Goal: Communication & Community: Answer question/provide support

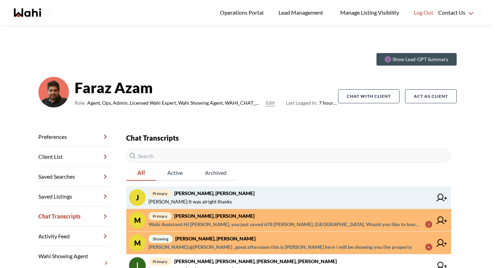
scroll to position [16, 0]
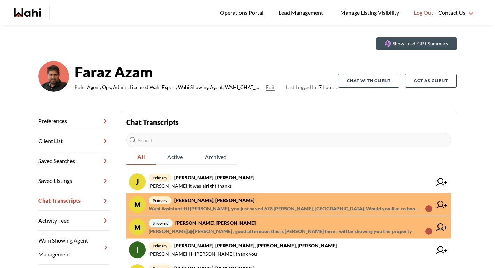
click at [254, 204] on span "Wahi Assistant : Hi Mahad, you just saved 678 Madeline Hts, Newmarket. Would yo…" at bounding box center [284, 208] width 271 height 8
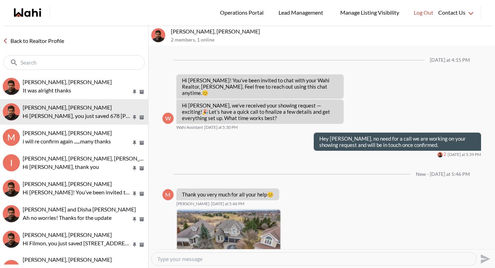
scroll to position [101, 0]
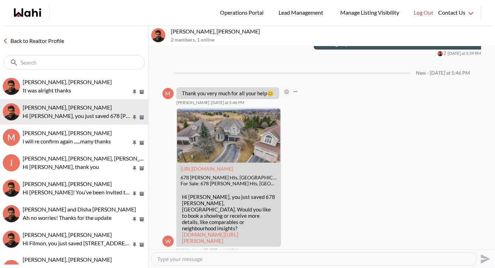
click at [288, 90] on icon "Open Reaction Selector" at bounding box center [286, 92] width 4 height 4
click at [319, 70] on div "Select Reaction: Heart" at bounding box center [322, 70] width 6 height 6
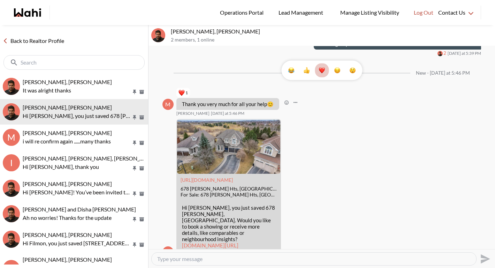
click at [49, 38] on link "Back to Realtor Profile" at bounding box center [33, 40] width 67 height 9
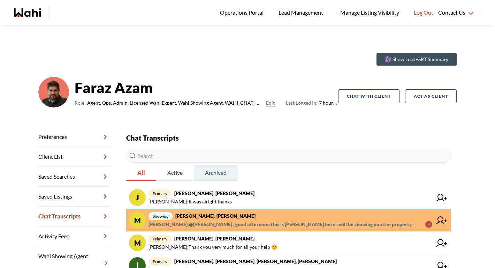
scroll to position [7, 0]
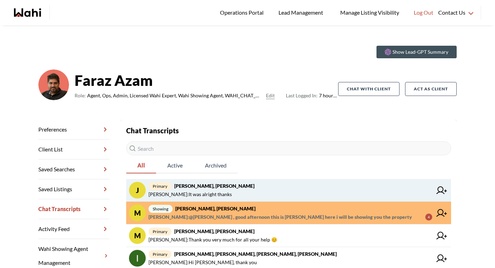
click at [205, 191] on span "Jaspreet Dhillon : It was alright thanks" at bounding box center [190, 194] width 83 height 8
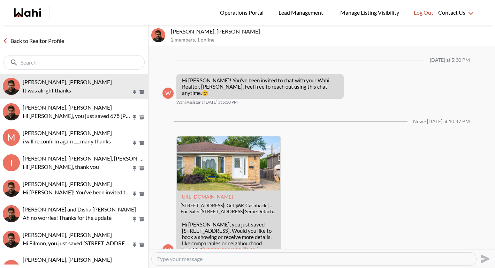
scroll to position [260, 0]
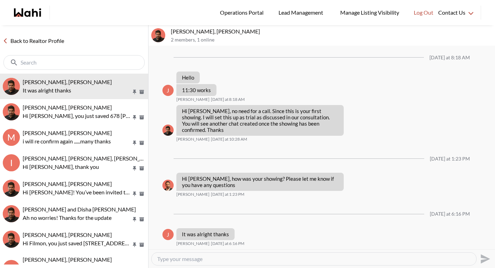
click at [214, 261] on textarea "Type your message" at bounding box center [313, 258] width 313 height 7
click at [217, 260] on textarea "Type your message" at bounding box center [313, 258] width 313 height 7
type textarea "Great. Did you need any more info on any of the properties?"
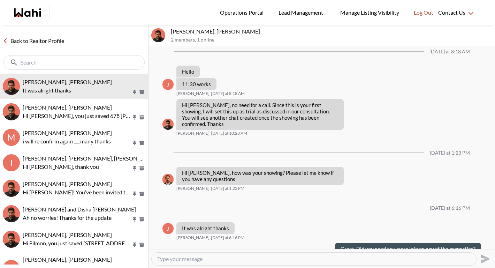
scroll to position [281, 0]
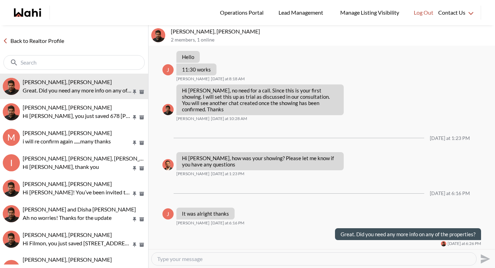
click at [43, 39] on link "Back to Realtor Profile" at bounding box center [33, 40] width 67 height 9
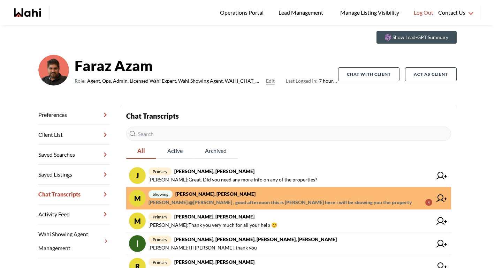
scroll to position [33, 0]
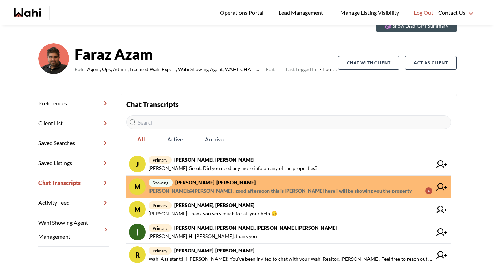
click at [213, 188] on span "Mahad Ahmed : @Mahad Ahmed , good afternoon this is paul here i will be showing…" at bounding box center [281, 191] width 264 height 8
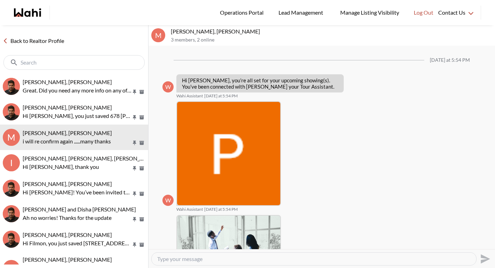
scroll to position [267, 0]
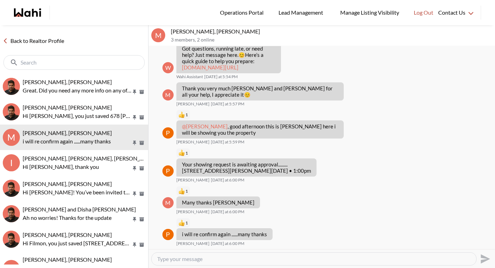
click at [42, 41] on link "Back to Realtor Profile" at bounding box center [33, 40] width 67 height 9
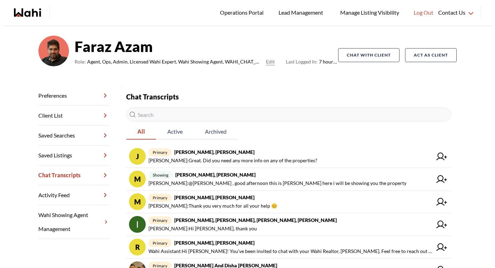
scroll to position [39, 0]
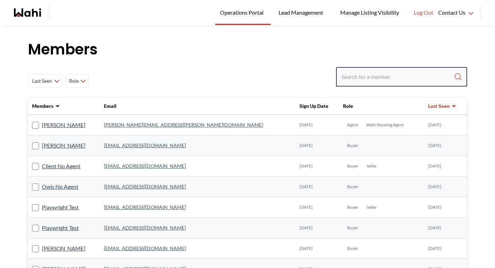
click at [373, 78] on input "Search input" at bounding box center [398, 76] width 112 height 13
paste input "Parantap Parikh"
type input "Parantap Parikh"
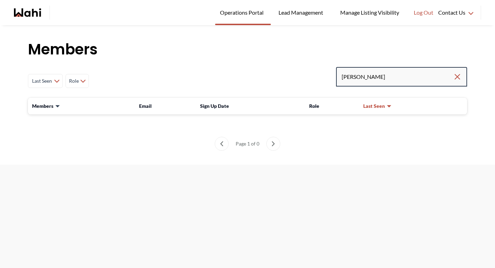
click at [400, 81] on input "Parantap Parikh" at bounding box center [398, 76] width 112 height 13
drag, startPoint x: 389, startPoint y: 76, endPoint x: 286, endPoint y: 76, distance: 102.5
click at [286, 76] on div "Last Seen Less day than 1 day ago 1 day ago - 3 days ago 3 days ago - 1 week ag…" at bounding box center [247, 81] width 439 height 28
paste input "ptap90@gmail.com"
type input "ptap90@gmail.com"
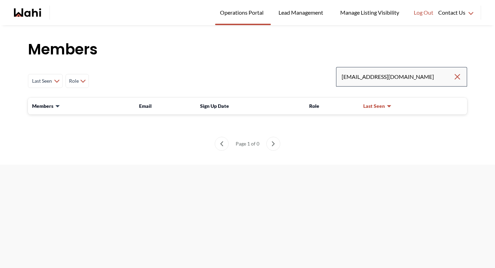
click at [431, 86] on div "ptap90@gmail.com" at bounding box center [401, 77] width 131 height 20
click at [412, 78] on input "ptap90@gmail.com" at bounding box center [398, 76] width 112 height 13
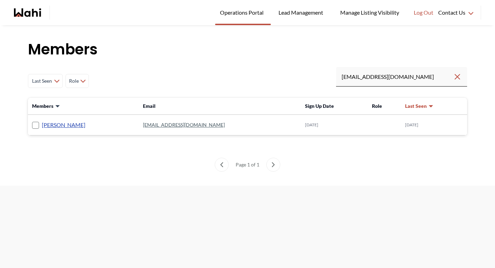
click at [68, 124] on link "Parantap Parikh" at bounding box center [64, 124] width 44 height 9
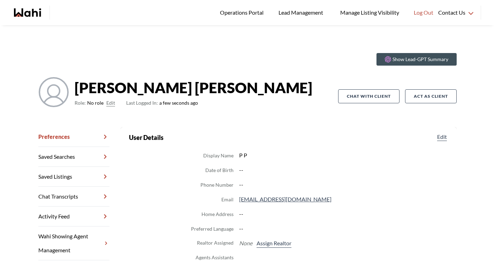
click at [108, 104] on button "Edit" at bounding box center [110, 103] width 9 height 8
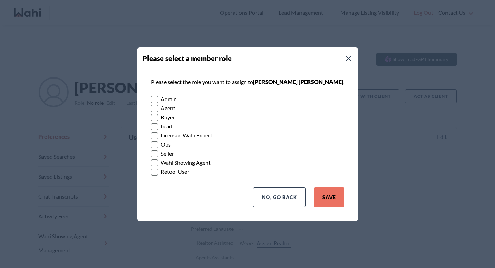
click at [158, 111] on rect at bounding box center [154, 108] width 7 height 7
click at [151, 108] on input "Agent" at bounding box center [151, 106] width 0 height 5
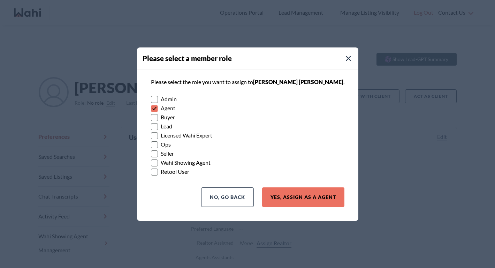
click at [158, 116] on rect at bounding box center [154, 117] width 7 height 7
click at [151, 116] on input "Buyer" at bounding box center [151, 115] width 0 height 5
click at [156, 108] on icon at bounding box center [154, 108] width 4 height 3
click at [151, 108] on input "Agent" at bounding box center [151, 106] width 0 height 5
click at [285, 192] on button "Yes, Assign as a Buyer" at bounding box center [304, 197] width 82 height 20
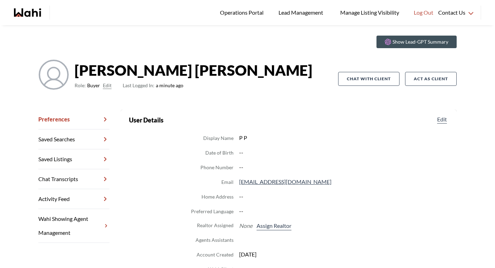
scroll to position [26, 0]
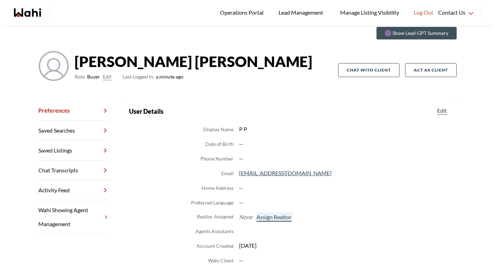
click at [273, 217] on button "Assign Realtor" at bounding box center [274, 216] width 38 height 9
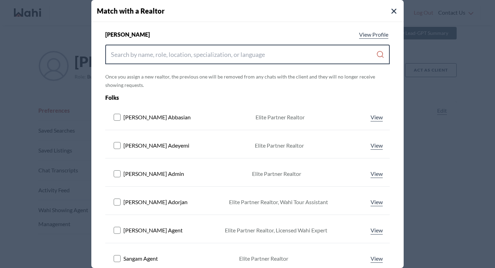
click at [187, 59] on input "Search input" at bounding box center [243, 54] width 265 height 13
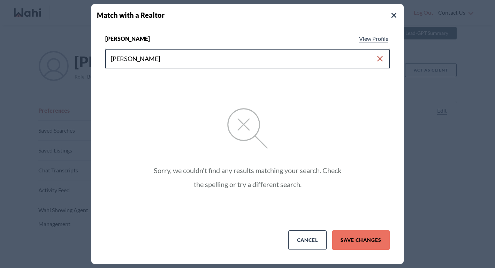
type input "michelle"
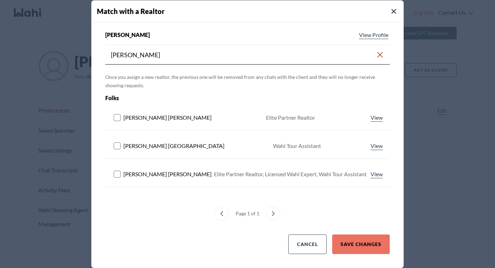
click at [117, 176] on rect at bounding box center [117, 173] width 7 height 7
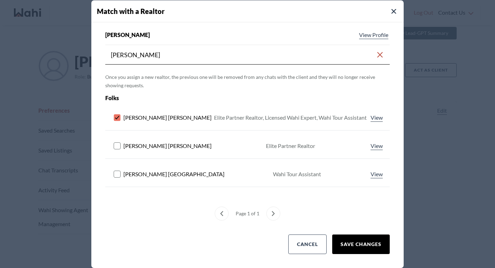
click at [371, 245] on button "Save Changes" at bounding box center [361, 244] width 58 height 20
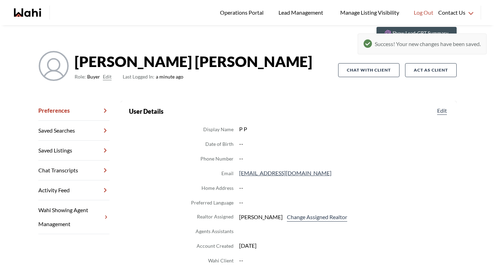
click at [81, 174] on link "Chat Transcripts" at bounding box center [73, 170] width 71 height 20
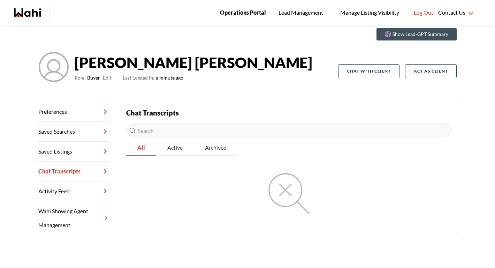
scroll to position [25, 0]
click at [79, 169] on link "Chat Transcripts" at bounding box center [73, 171] width 71 height 20
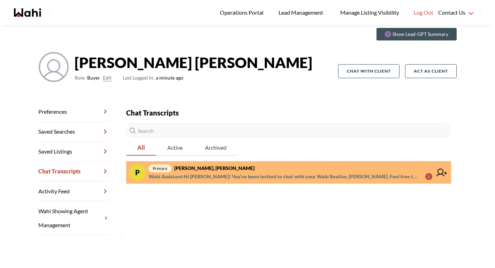
click at [249, 168] on span "primary Parantap Parikh, Michelle" at bounding box center [291, 168] width 284 height 8
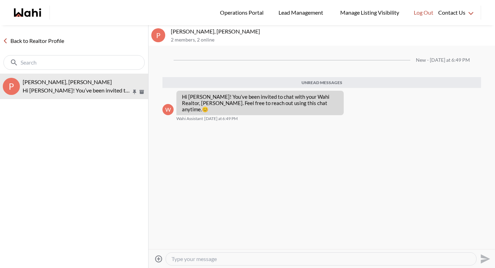
click at [234, 257] on textarea "Type your message" at bounding box center [321, 258] width 299 height 7
paste textarea "[URL][DOMAIN_NAME]"
type textarea "[URL][DOMAIN_NAME]"
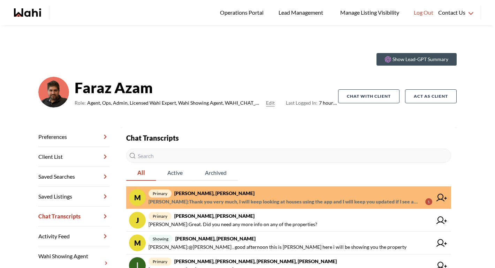
scroll to position [39, 0]
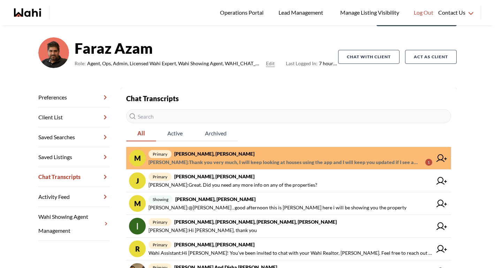
click at [236, 157] on span "primary [PERSON_NAME], [PERSON_NAME]" at bounding box center [291, 154] width 284 height 8
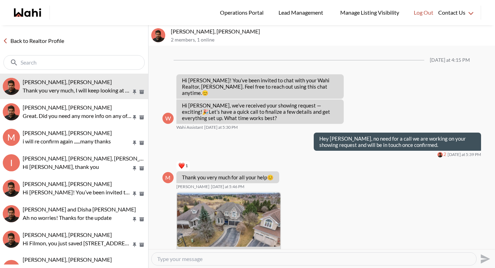
scroll to position [152, 0]
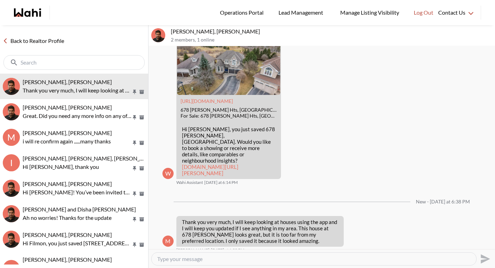
click at [255, 257] on textarea "Type your message" at bounding box center [313, 258] width 313 height 7
click at [217, 259] on textarea "Hi Mahad. It is very nice! Unfortuantley location is the one thing we cannot ch…" at bounding box center [313, 258] width 313 height 7
click at [193, 259] on textarea "Hi Mahad. It is very nice. Unfortuantley location is the one thing we cannot ch…" at bounding box center [313, 258] width 313 height 7
click at [218, 258] on textarea "Hi Mahad. It is a very nice. Unfortuantley location is the one thing we cannot …" at bounding box center [313, 258] width 313 height 7
click at [252, 260] on textarea "Hi Mahad. It is a very nice house but unfortuantley location is the one thing w…" at bounding box center [313, 258] width 313 height 7
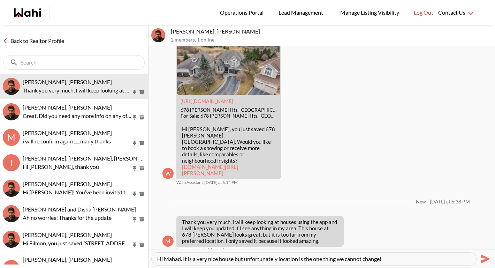
click at [394, 258] on textarea "Hi Mahad. It is a very nice house but unfortunately location is the one thing w…" at bounding box center [313, 258] width 313 height 7
type textarea "Hi Mahad. It is a very nice house but unfortunately location is the one thing w…"
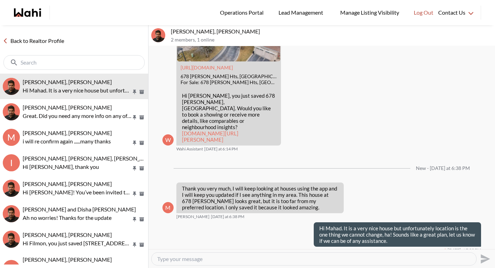
scroll to position [185, 0]
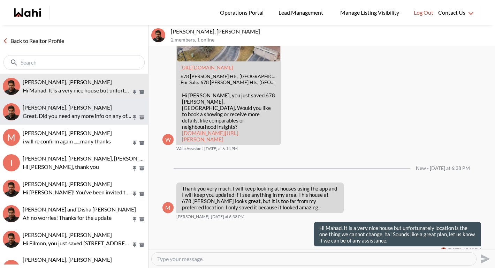
drag, startPoint x: 394, startPoint y: 258, endPoint x: 69, endPoint y: 113, distance: 355.2
click at [69, 113] on p "Great. Did you need any more info on any of the properties?" at bounding box center [77, 116] width 109 height 8
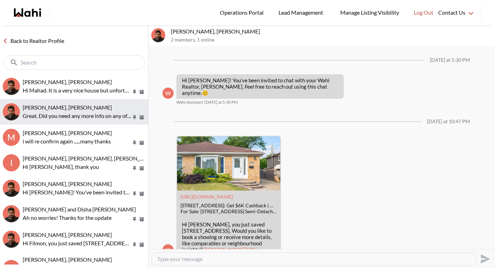
scroll to position [281, 0]
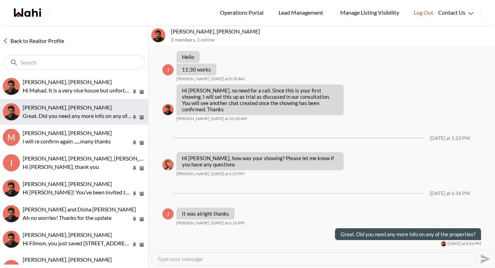
click at [54, 43] on link "Back to Realtor Profile" at bounding box center [33, 40] width 67 height 9
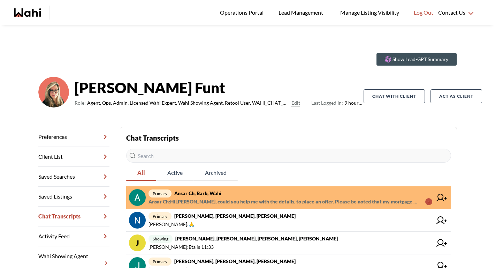
click at [230, 198] on span "Ansar Ch : Hi [PERSON_NAME], could you help me with the details, to place an of…" at bounding box center [284, 201] width 271 height 8
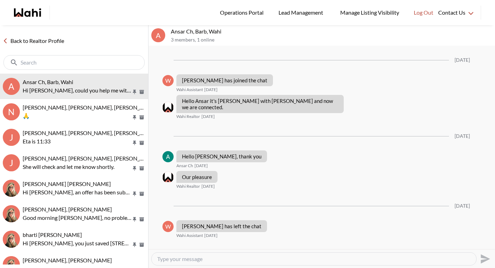
scroll to position [536, 0]
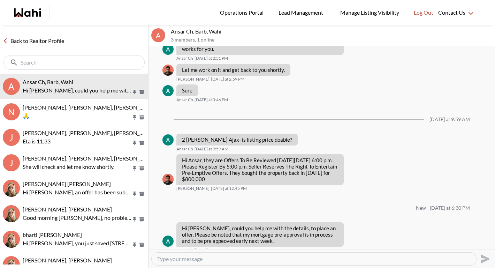
click at [230, 261] on textarea "Type your message" at bounding box center [313, 258] width 313 height 7
click at [278, 260] on textarea "Type your message" at bounding box center [313, 258] width 313 height 7
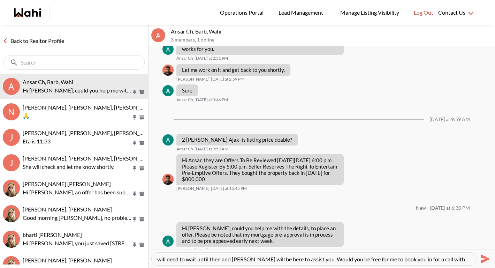
scroll to position [14, 0]
type textarea "Hi Ansar, we can definitely help you place an offer for 2 [PERSON_NAME] Ajax. T…"
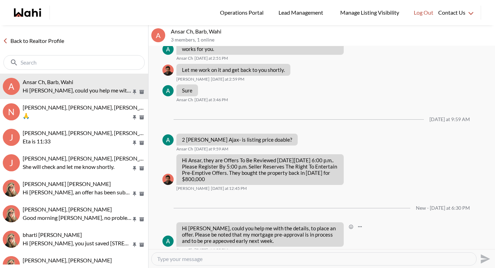
scroll to position [0, 0]
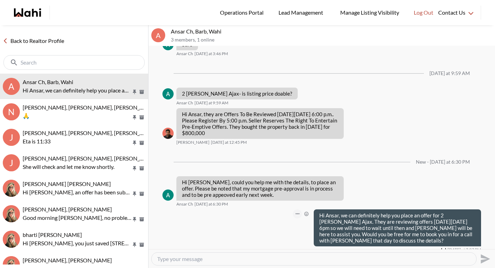
click at [295, 209] on button "Open Message Actions Menu" at bounding box center [297, 213] width 9 height 9
click at [277, 181] on button "Edit Message" at bounding box center [274, 184] width 56 height 13
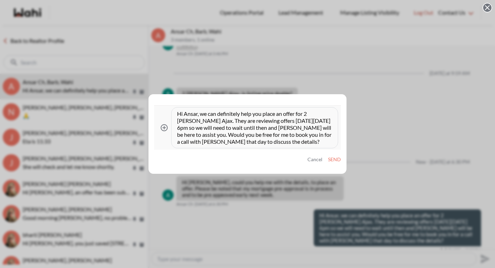
click at [194, 134] on textarea "Hi Ansar, we can definitely help you place an offer for 2 Beatty Ajax. They are…" at bounding box center [254, 127] width 155 height 35
click at [213, 141] on textarea "Hi Ansar, we can definitely help you place an offer for 2 Beatty Ajax. They are…" at bounding box center [254, 127] width 155 height 35
type textarea "Hi Ansar, we can definitely help you place an offer for 2 Beatty Ajax. They are…"
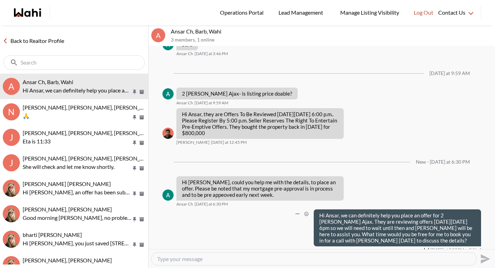
click at [58, 43] on link "Back to Realtor Profile" at bounding box center [33, 40] width 67 height 9
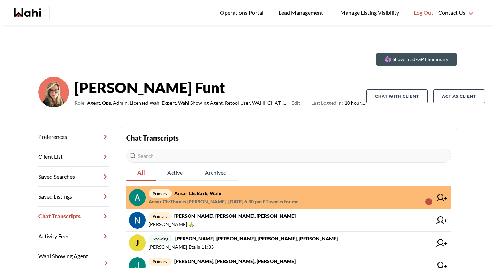
click at [238, 196] on span "primary Ansar Ch, Barb, Wahi" at bounding box center [291, 193] width 284 height 8
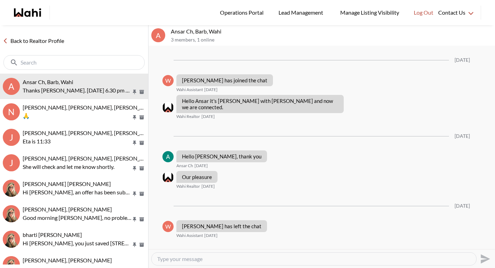
scroll to position [603, 0]
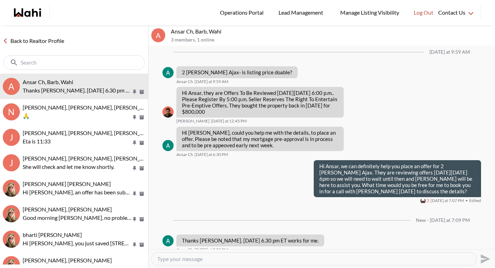
click at [236, 258] on textarea "Type your message" at bounding box center [313, 258] width 313 height 7
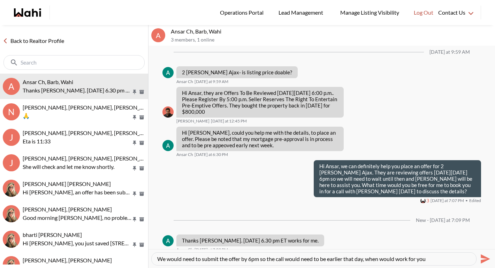
type textarea "We would need to submit the offer by 6pm so the call would need to be earlier t…"
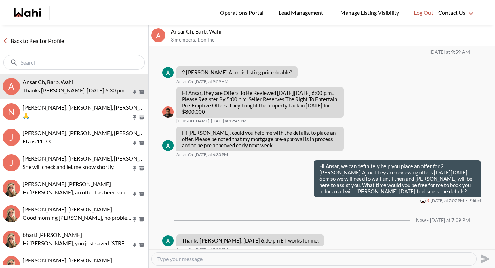
scroll to position [630, 0]
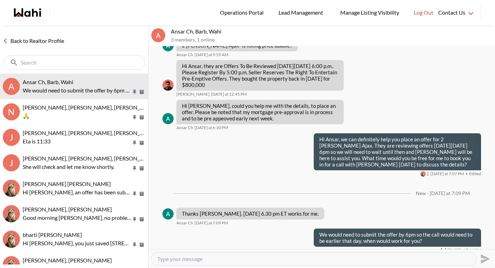
click at [48, 42] on link "Back to Realtor Profile" at bounding box center [33, 40] width 67 height 9
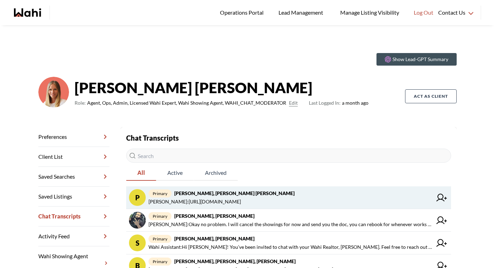
click at [215, 206] on link "P primary [PERSON_NAME], [PERSON_NAME] [PERSON_NAME] [PERSON_NAME] : [URL][DOMA…" at bounding box center [288, 197] width 325 height 23
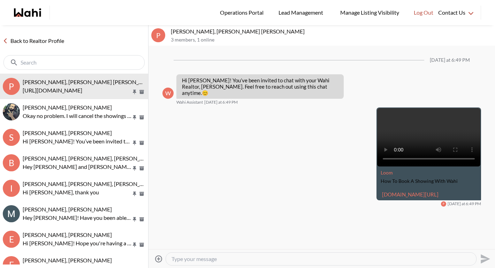
click at [207, 259] on textarea "Type your message" at bounding box center [321, 258] width 299 height 7
type textarea "[PERSON_NAME] and [PERSON_NAME], it was a pleasure to meet you on google meet t…"
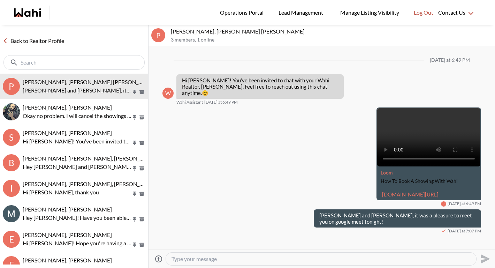
click at [52, 40] on link "Back to Realtor Profile" at bounding box center [33, 40] width 67 height 9
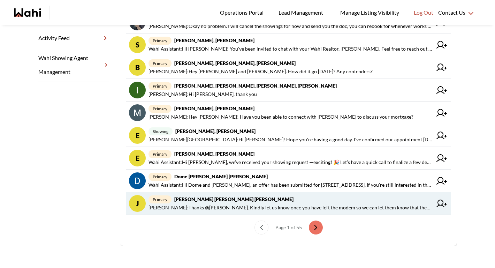
click at [200, 210] on span "[PERSON_NAME] : Thanks @[PERSON_NAME]. Kindly let us know once you have left th…" at bounding box center [291, 207] width 284 height 8
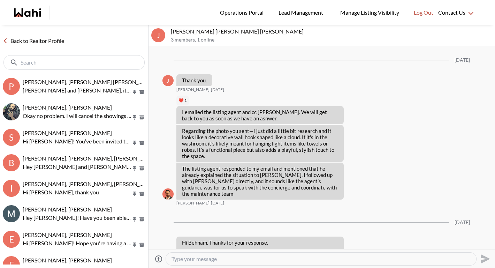
scroll to position [782, 0]
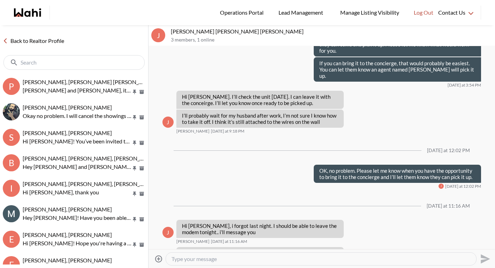
click at [206, 260] on textarea "Type your message" at bounding box center [321, 258] width 299 height 7
type textarea "Hey [PERSON_NAME], any luck with disconnecting the modem?"
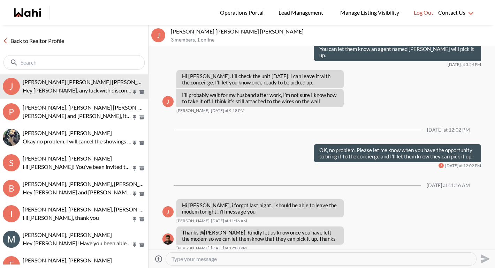
click at [59, 39] on link "Back to Realtor Profile" at bounding box center [33, 40] width 67 height 9
